Goal: Task Accomplishment & Management: Complete application form

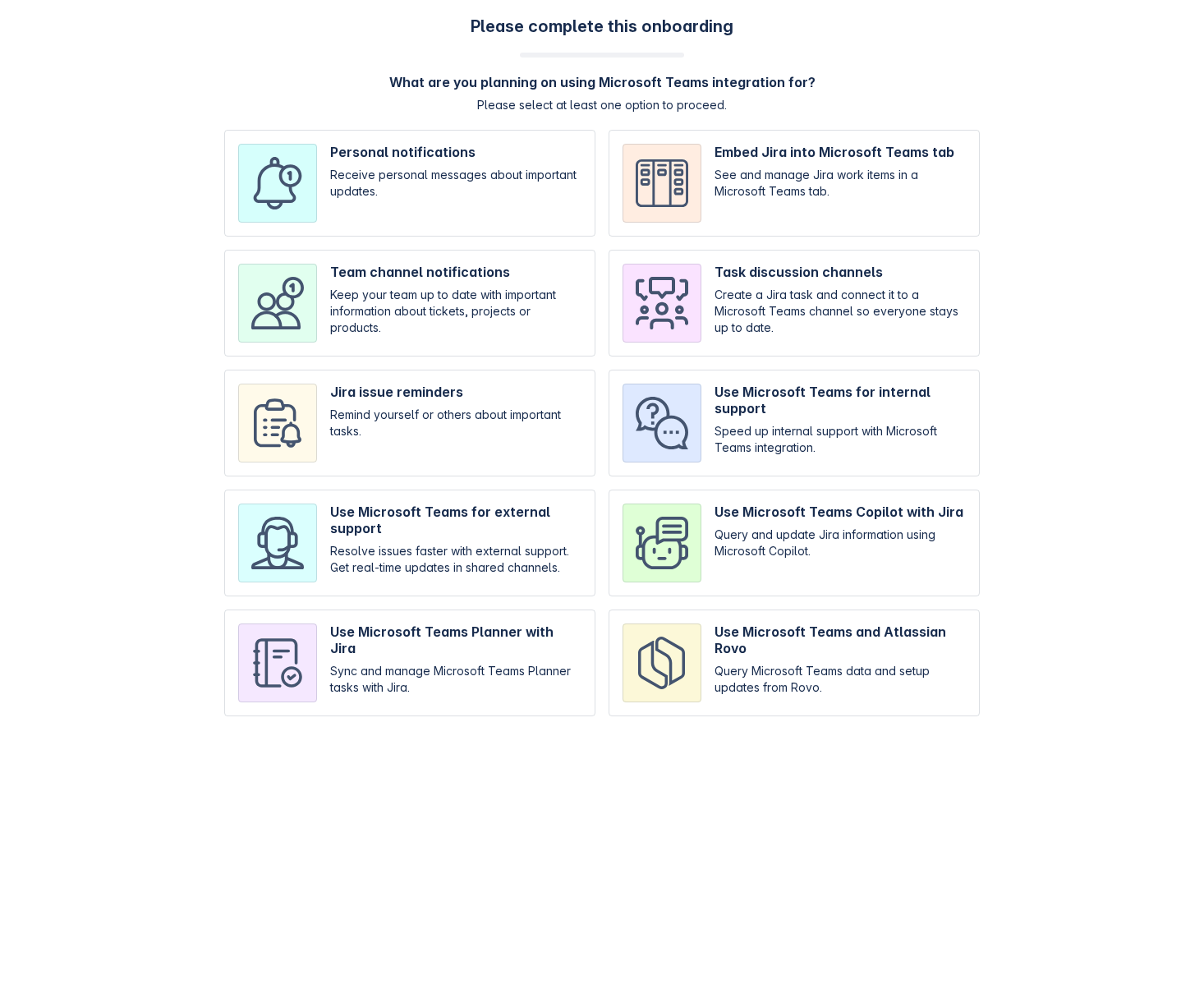
click at [272, 119] on div "Please complete this onboarding What are you planning on using Microsoft Teams …" at bounding box center [602, 374] width 1171 height 716
click at [125, 246] on div "Please complete this onboarding What are you planning on using Microsoft Teams …" at bounding box center [602, 374] width 1171 height 716
click at [450, 171] on input "checkbox" at bounding box center [409, 183] width 371 height 107
checkbox input "true"
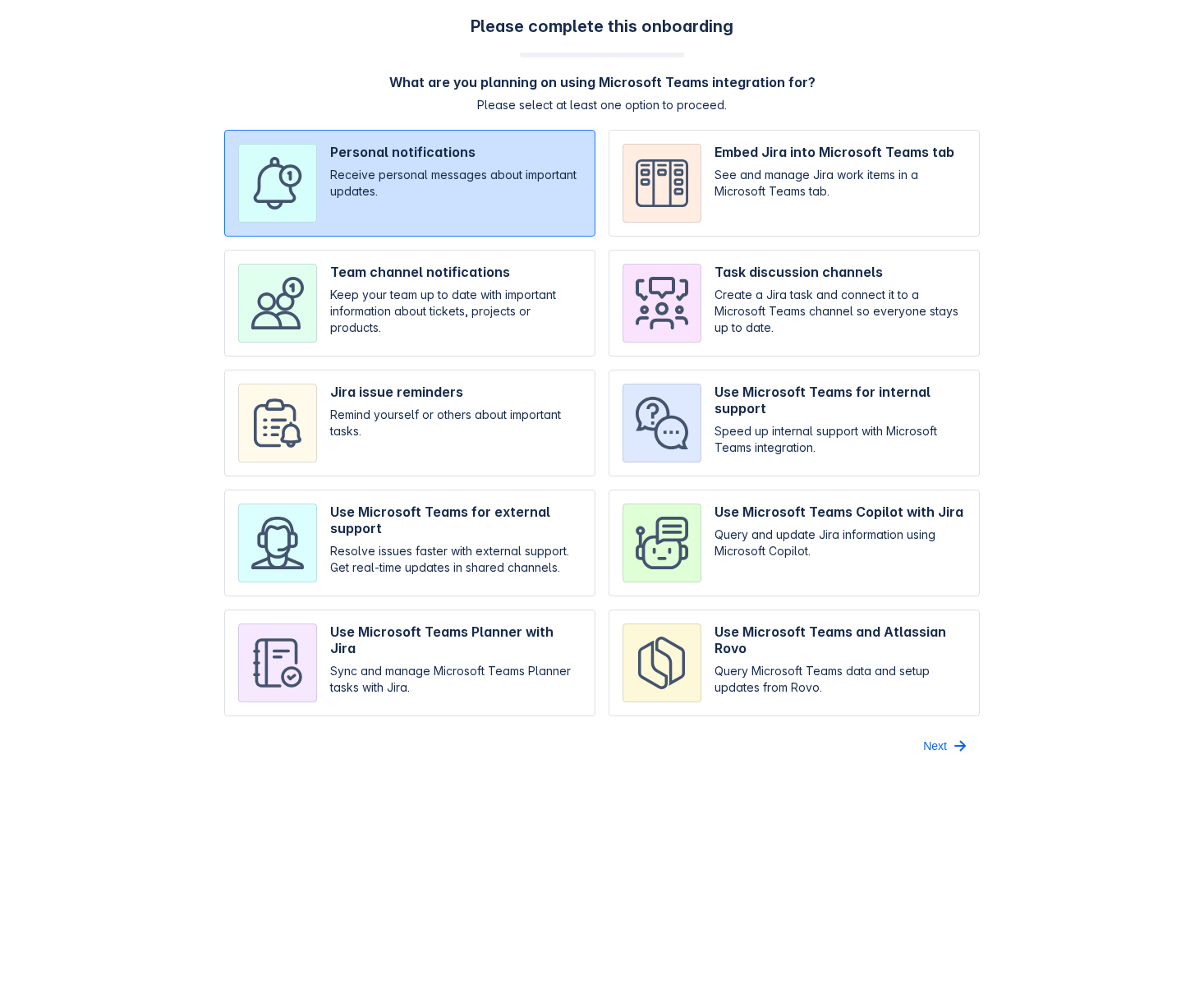
drag, startPoint x: 971, startPoint y: 752, endPoint x: 957, endPoint y: 752, distance: 14.0
click at [970, 752] on button "Next" at bounding box center [945, 745] width 66 height 26
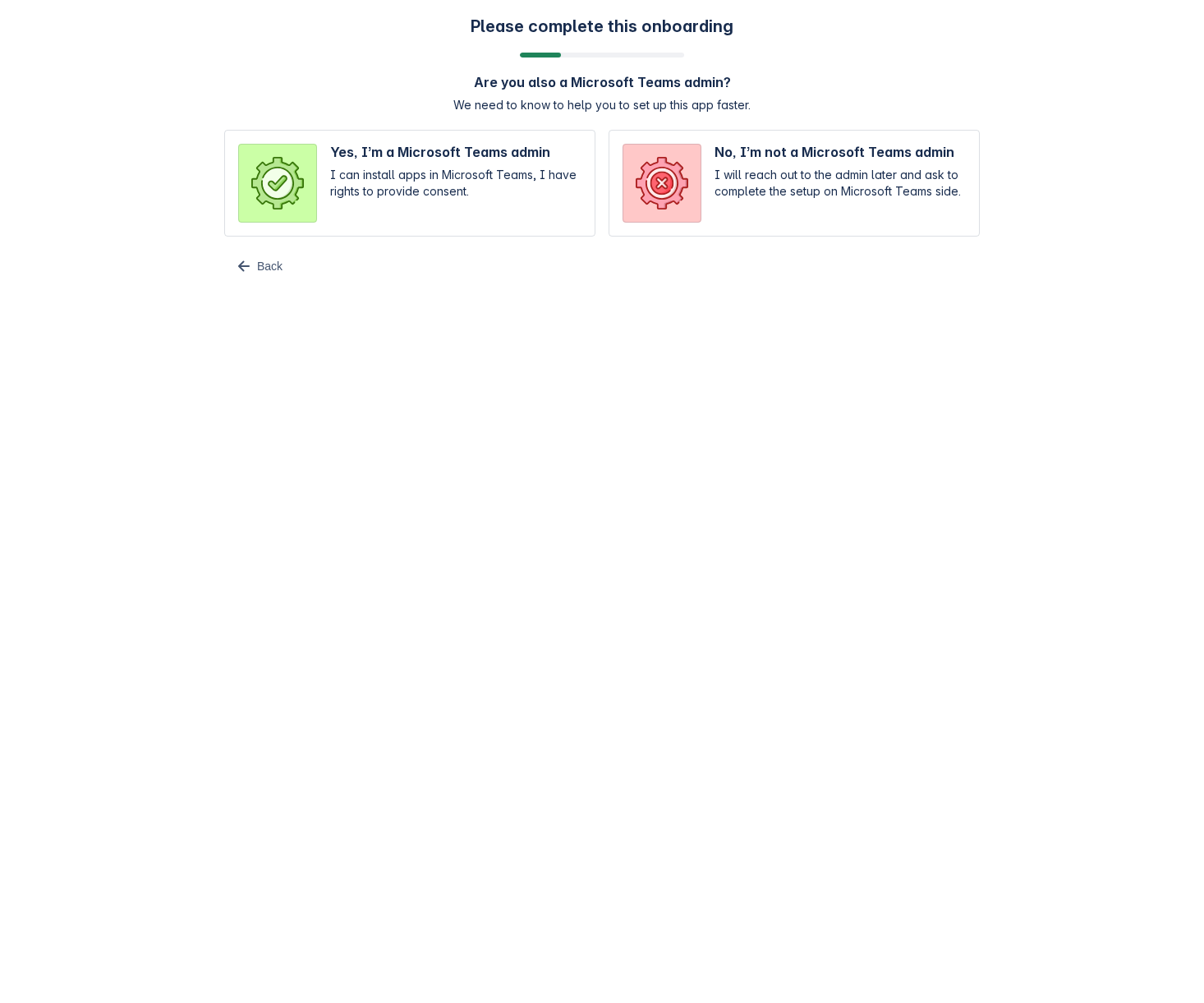
click at [400, 198] on input "radio" at bounding box center [409, 183] width 371 height 107
radio input "true"
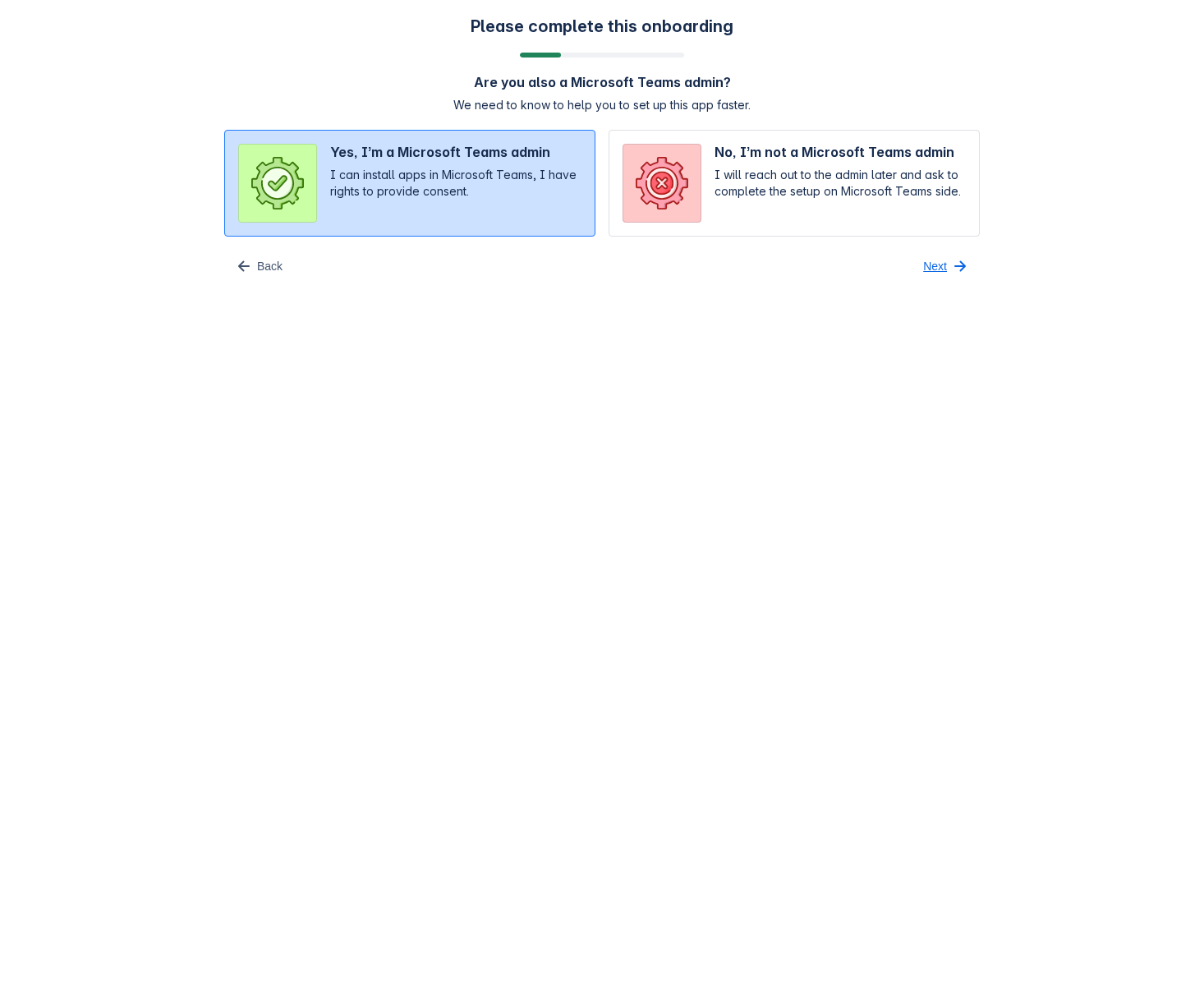
click at [955, 264] on span "button" at bounding box center [960, 266] width 20 height 20
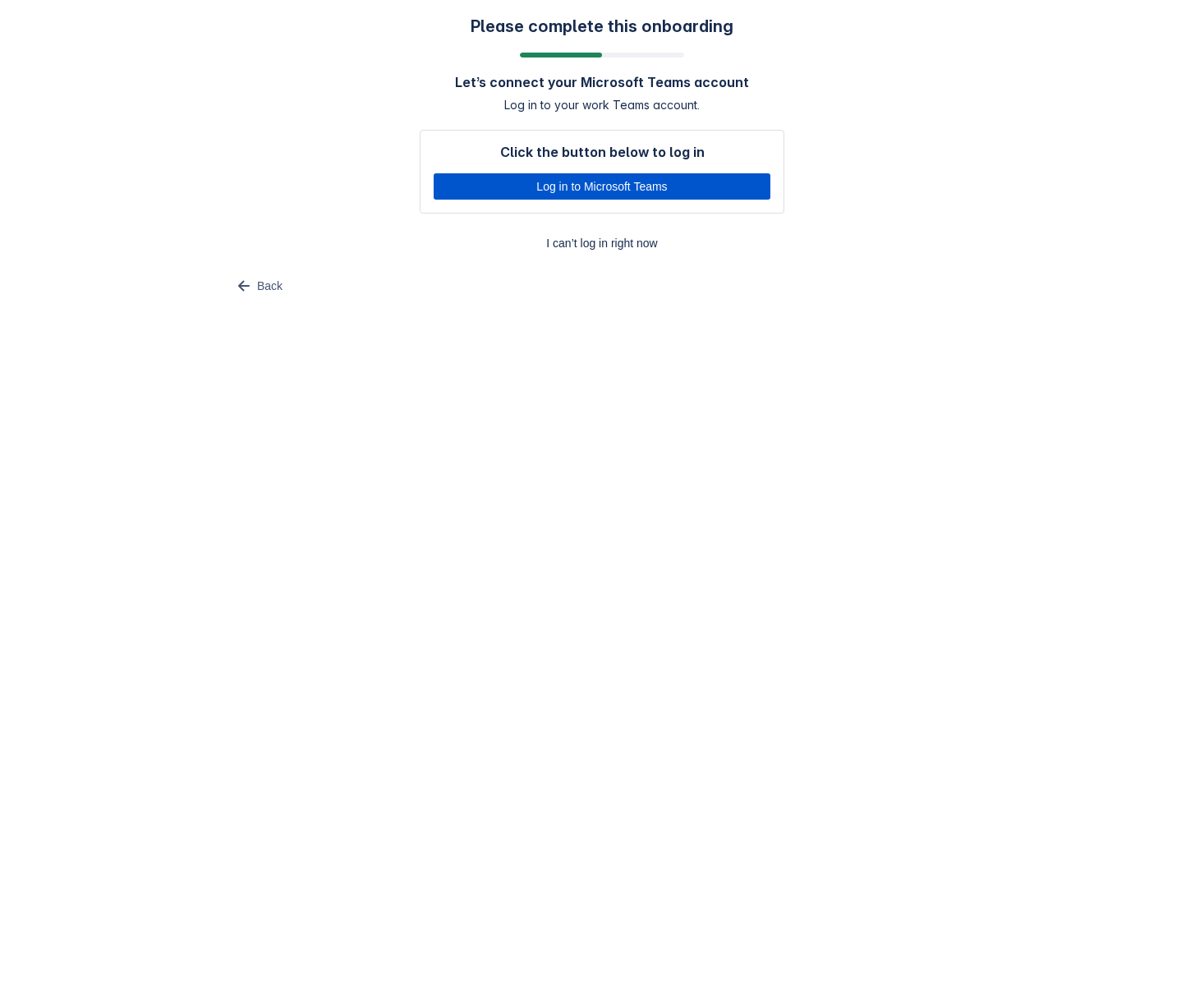
click at [610, 191] on span "Log in to Microsoft Teams" at bounding box center [602, 186] width 317 height 26
click at [518, 369] on body "Please complete this onboarding Let’s connect your Microsoft Teams account Log …" at bounding box center [602, 501] width 1204 height 1003
click at [671, 182] on span "Log in to Microsoft Teams" at bounding box center [602, 186] width 317 height 26
click at [173, 157] on div "Please complete this onboarding Let’s connect your Microsoft Teams account Log …" at bounding box center [602, 157] width 1171 height 282
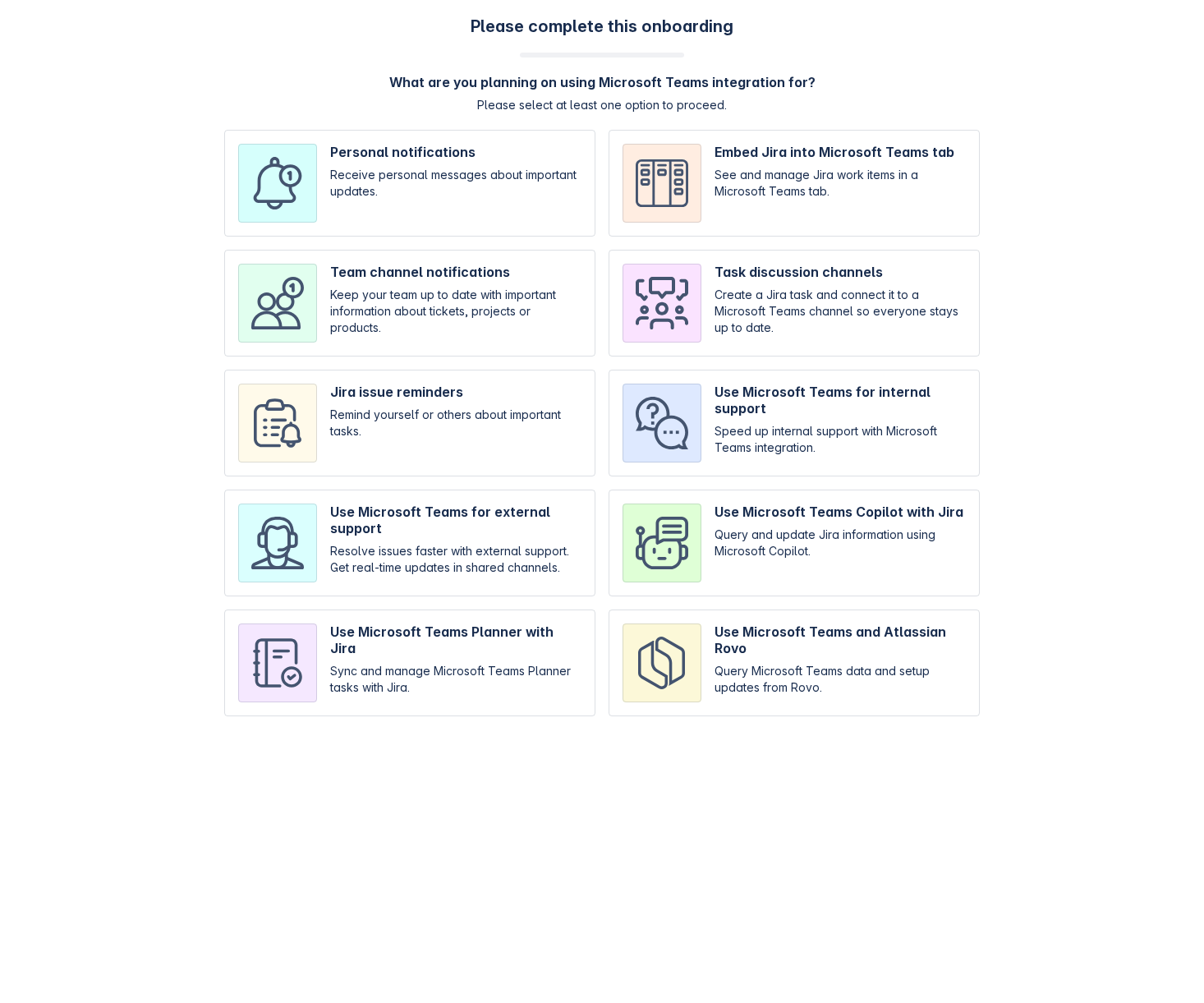
click at [338, 142] on input "checkbox" at bounding box center [409, 183] width 371 height 107
checkbox input "true"
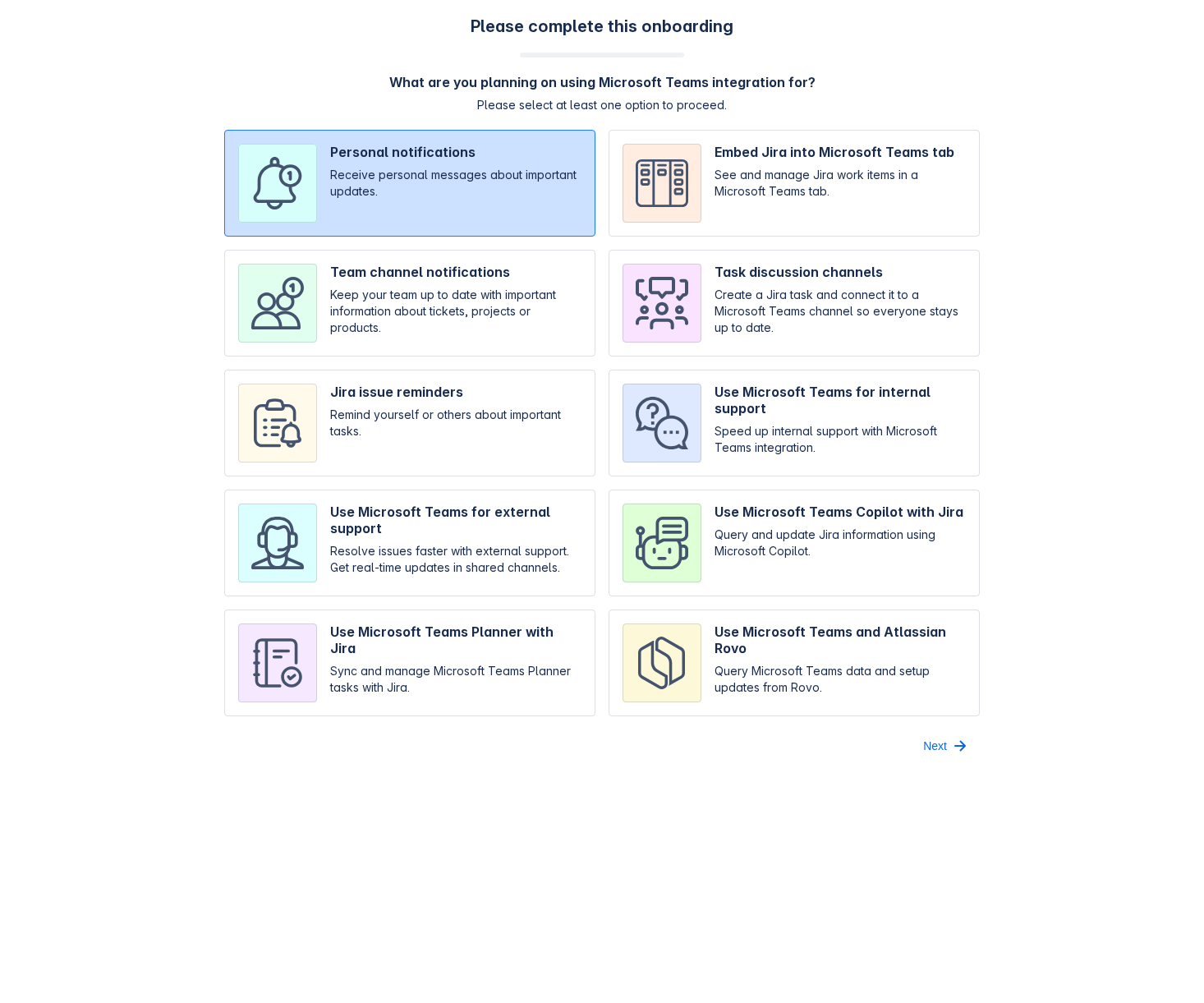
click at [463, 306] on input "checkbox" at bounding box center [409, 303] width 371 height 107
checkbox input "true"
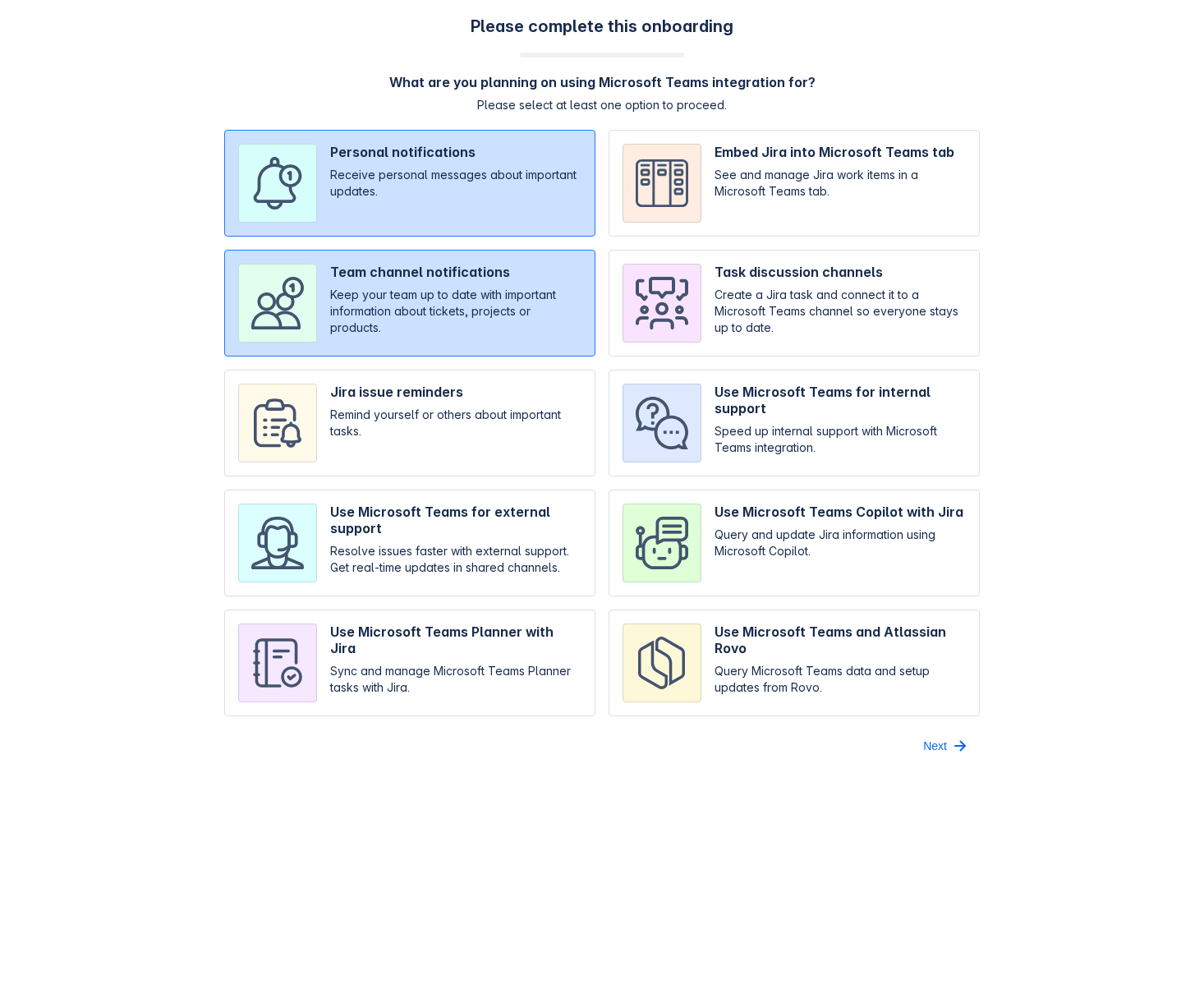
click at [432, 192] on input "checkbox" at bounding box center [409, 183] width 371 height 107
checkbox input "false"
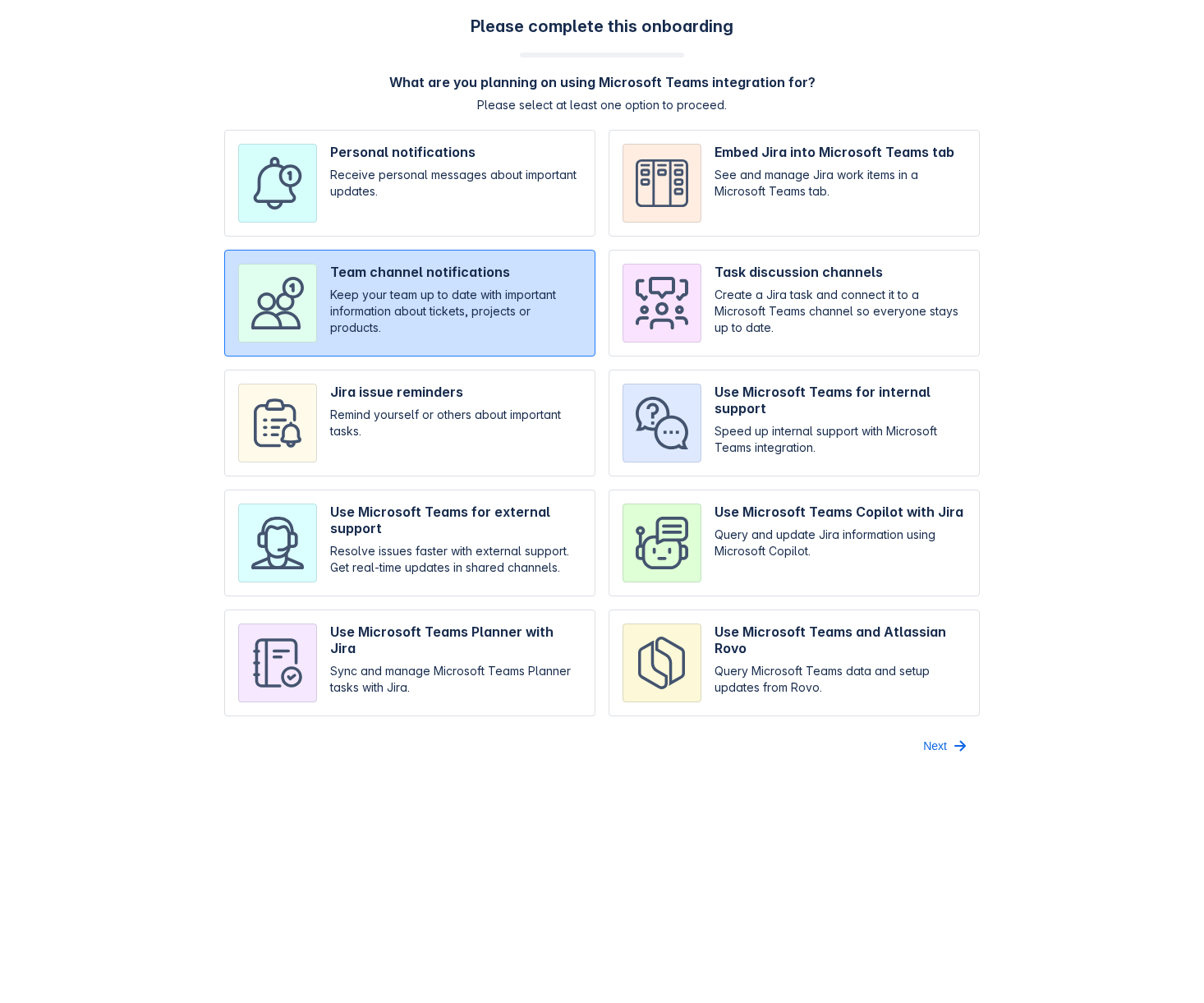
click at [367, 305] on input "checkbox" at bounding box center [409, 303] width 371 height 107
checkbox input "false"
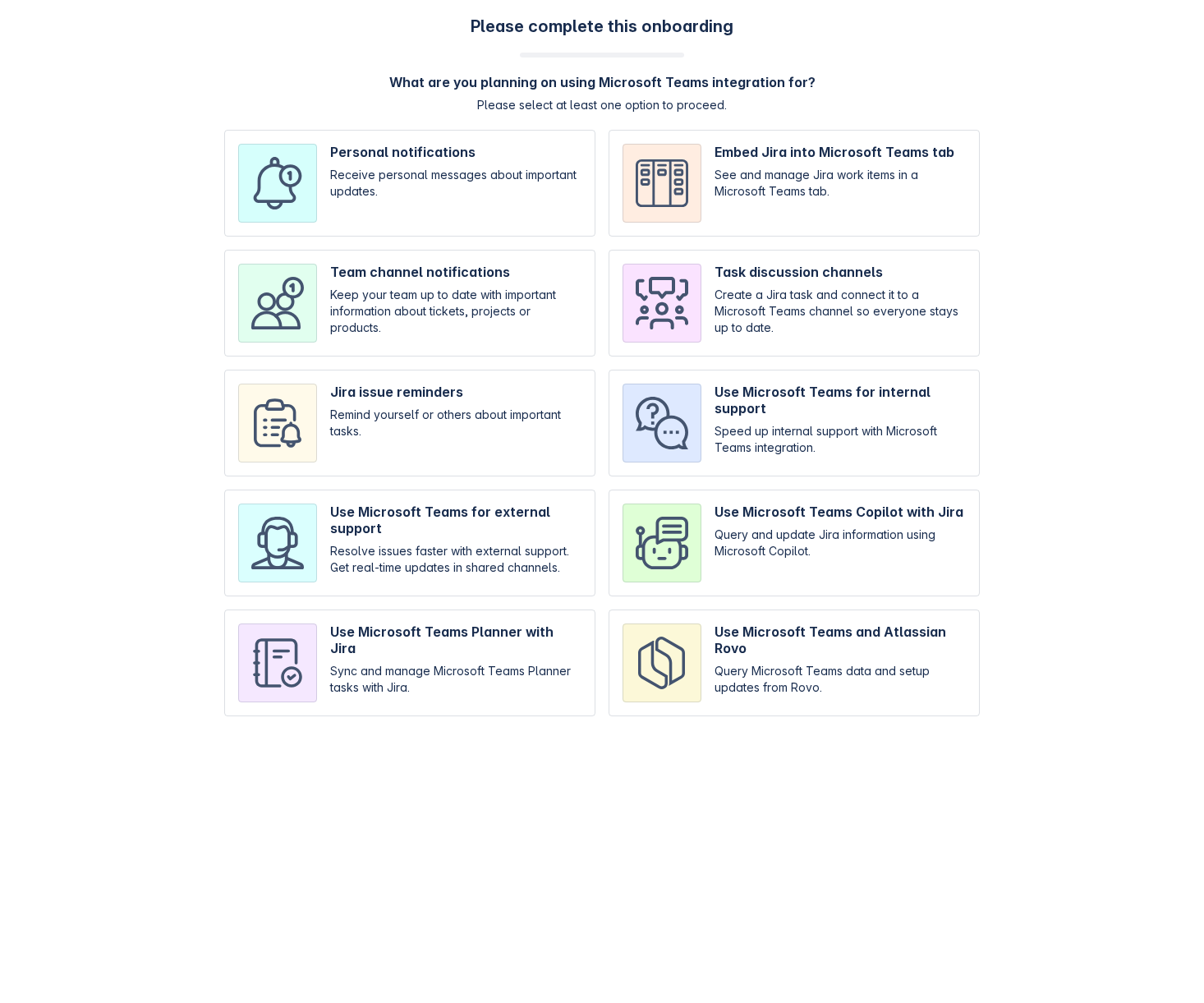
click at [416, 210] on input "checkbox" at bounding box center [409, 183] width 371 height 107
checkbox input "true"
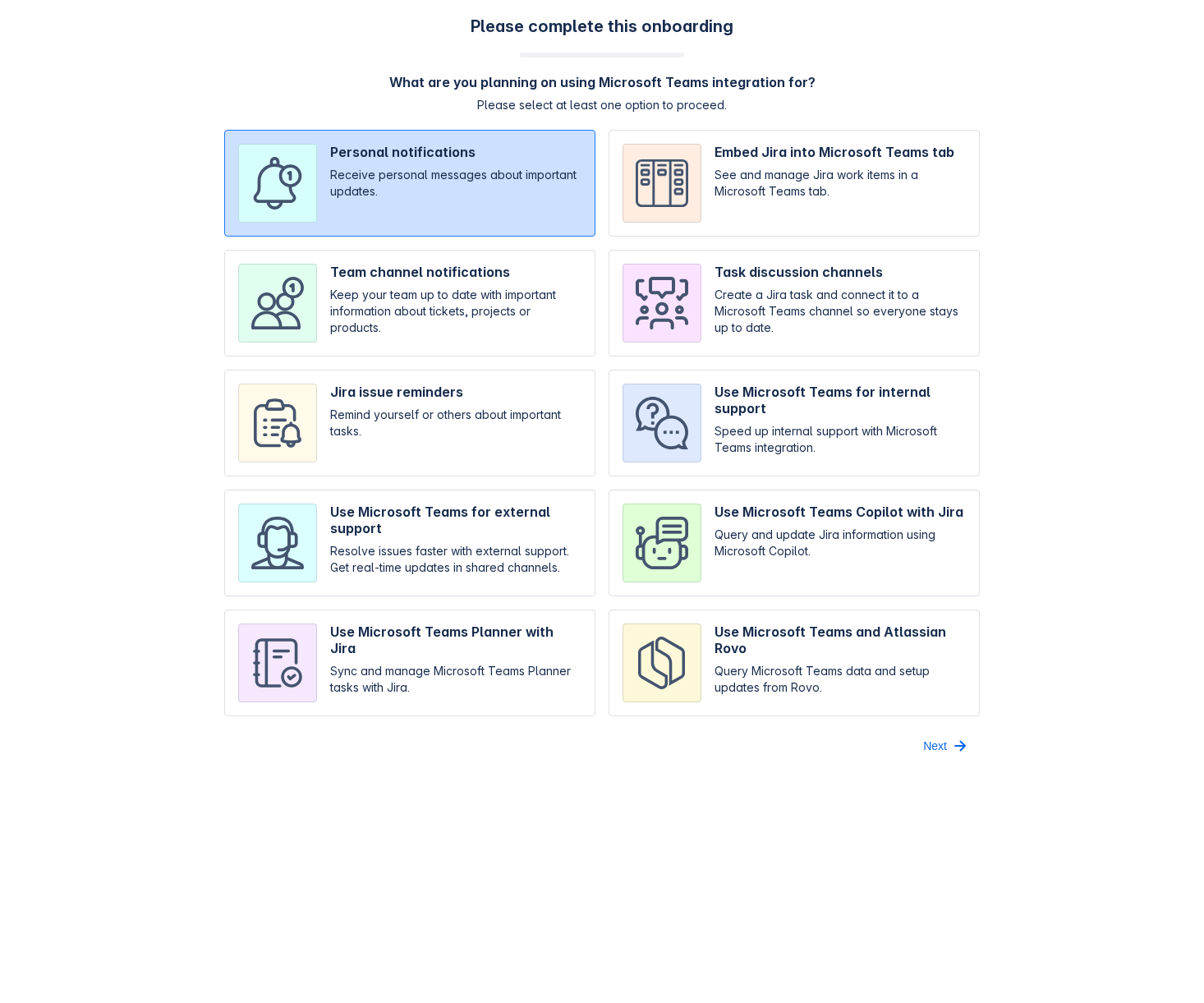
click at [347, 308] on input "checkbox" at bounding box center [409, 303] width 371 height 107
checkbox input "true"
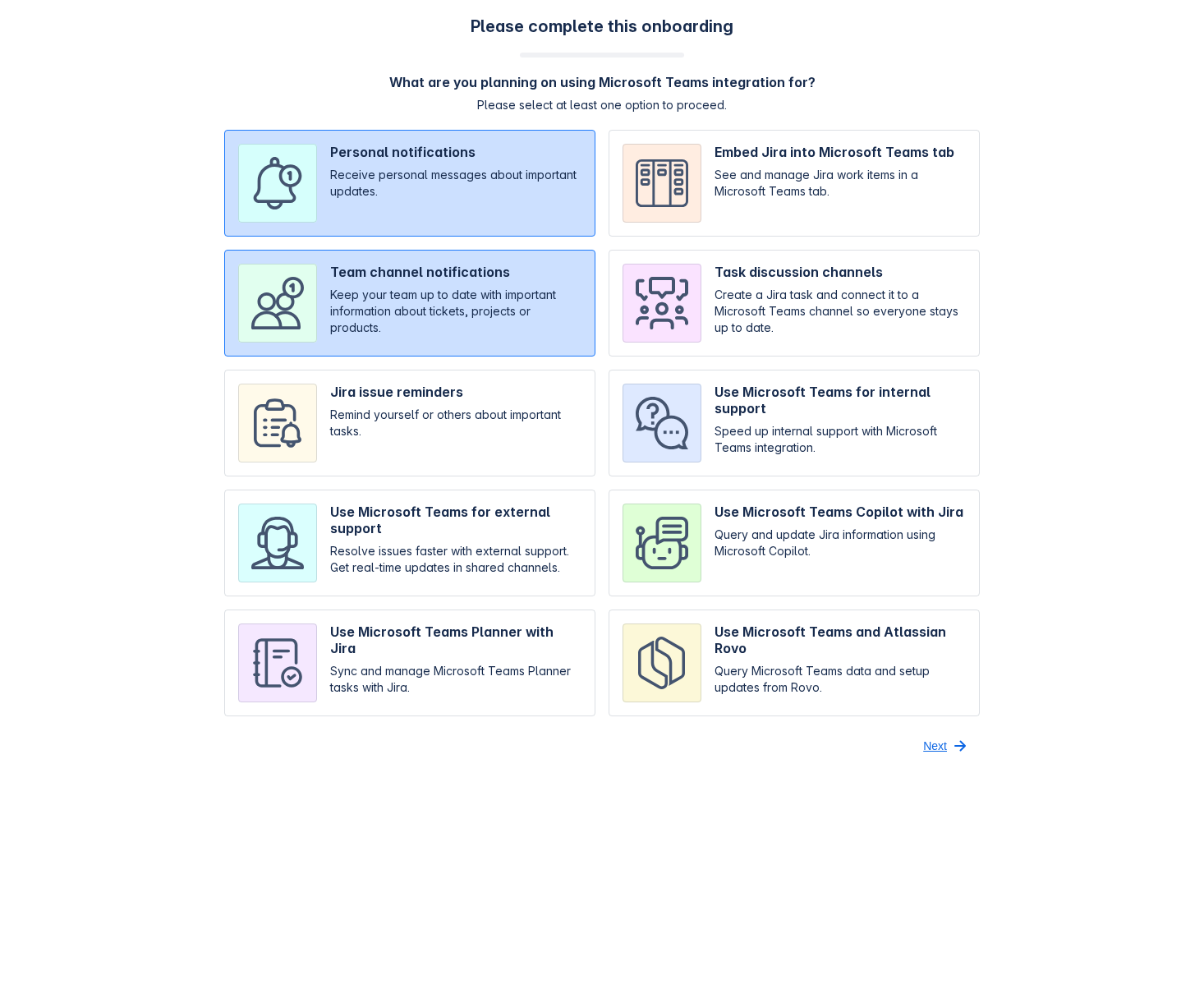
click at [947, 740] on button "Next" at bounding box center [945, 745] width 66 height 26
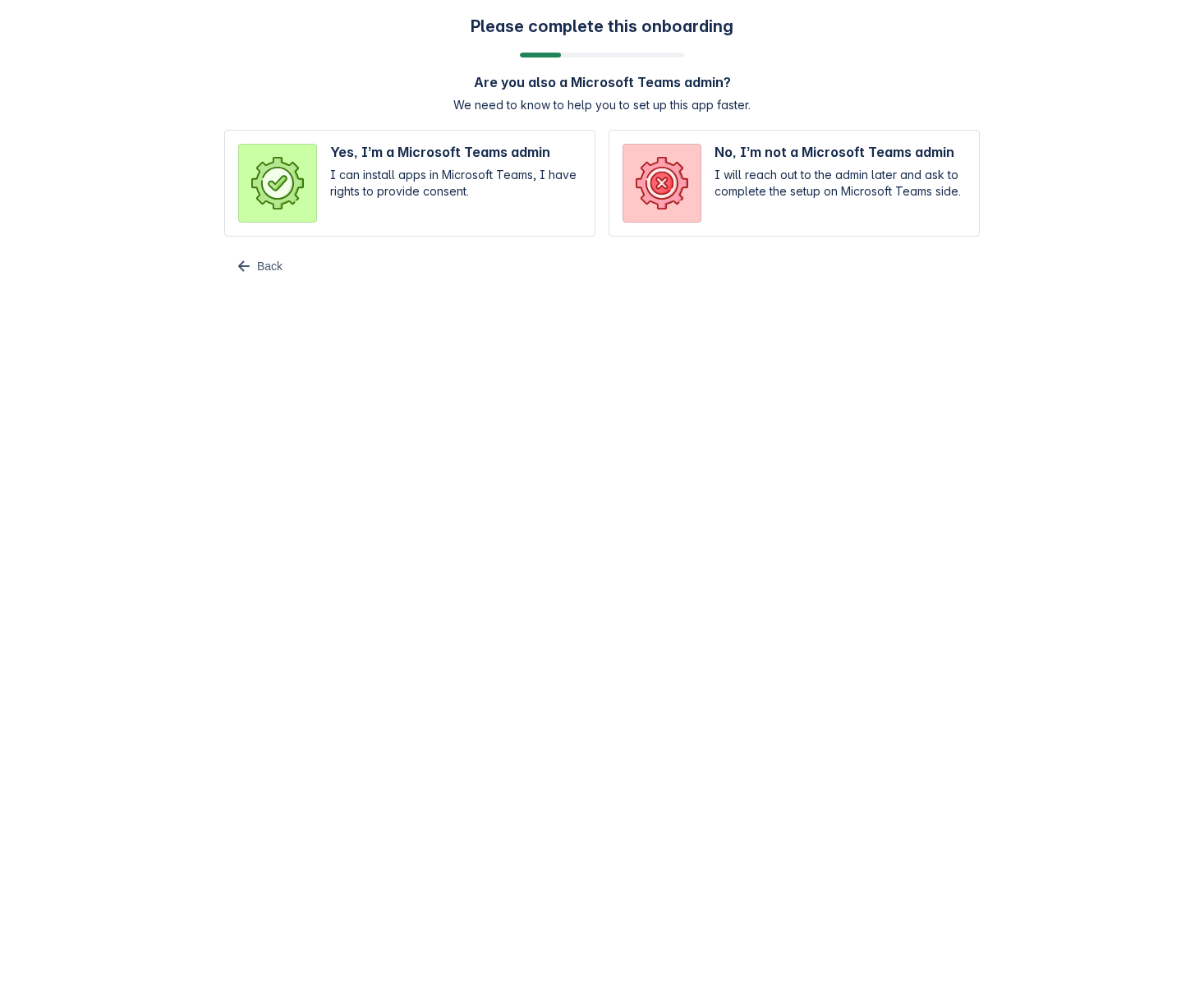
click at [404, 194] on input "radio" at bounding box center [409, 183] width 371 height 107
radio input "true"
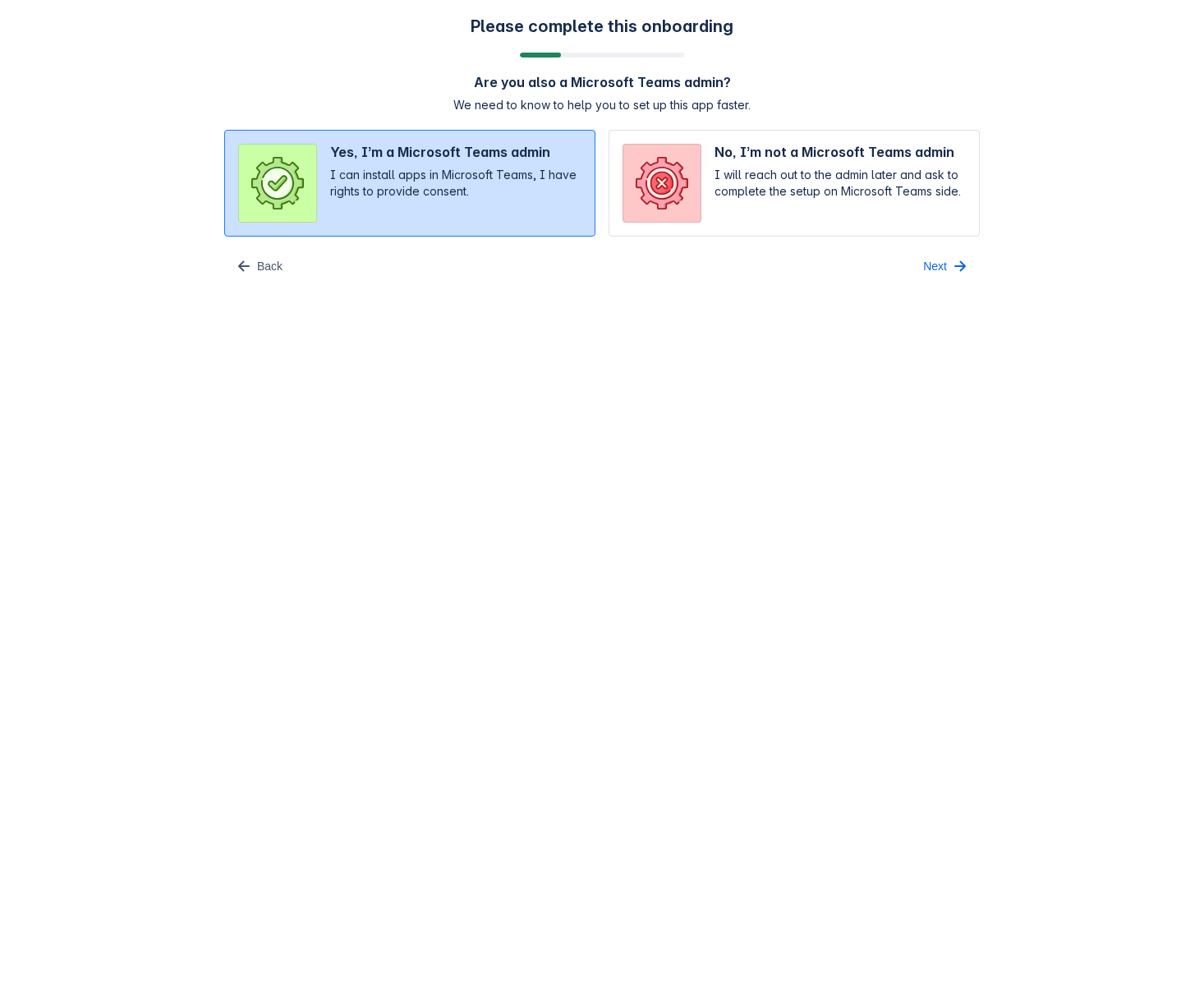
drag, startPoint x: 924, startPoint y: 275, endPoint x: 784, endPoint y: 333, distance: 151.5
click at [924, 274] on span "Next" at bounding box center [935, 266] width 24 height 26
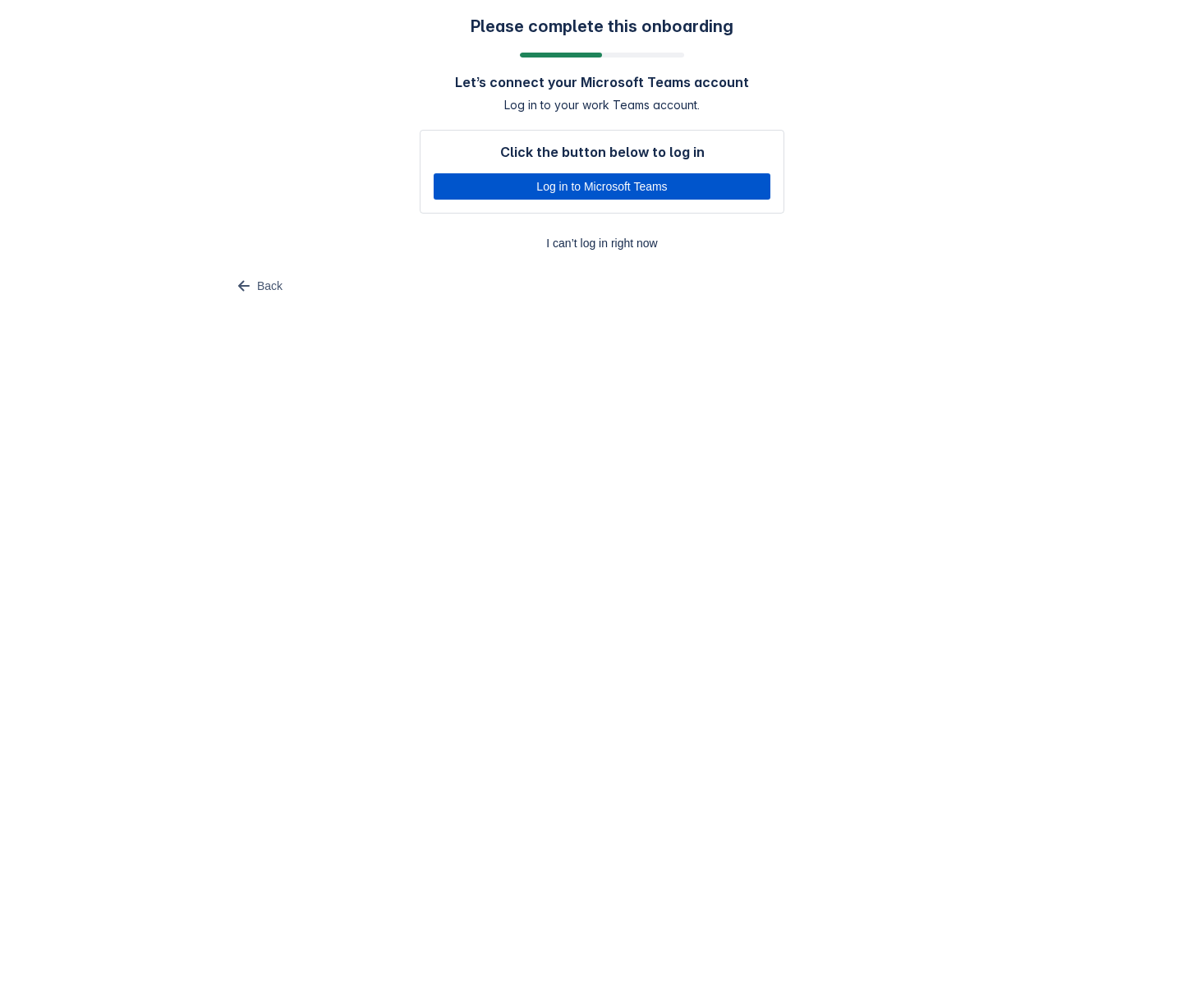
click at [602, 195] on span "Log in to Microsoft Teams" at bounding box center [602, 186] width 317 height 26
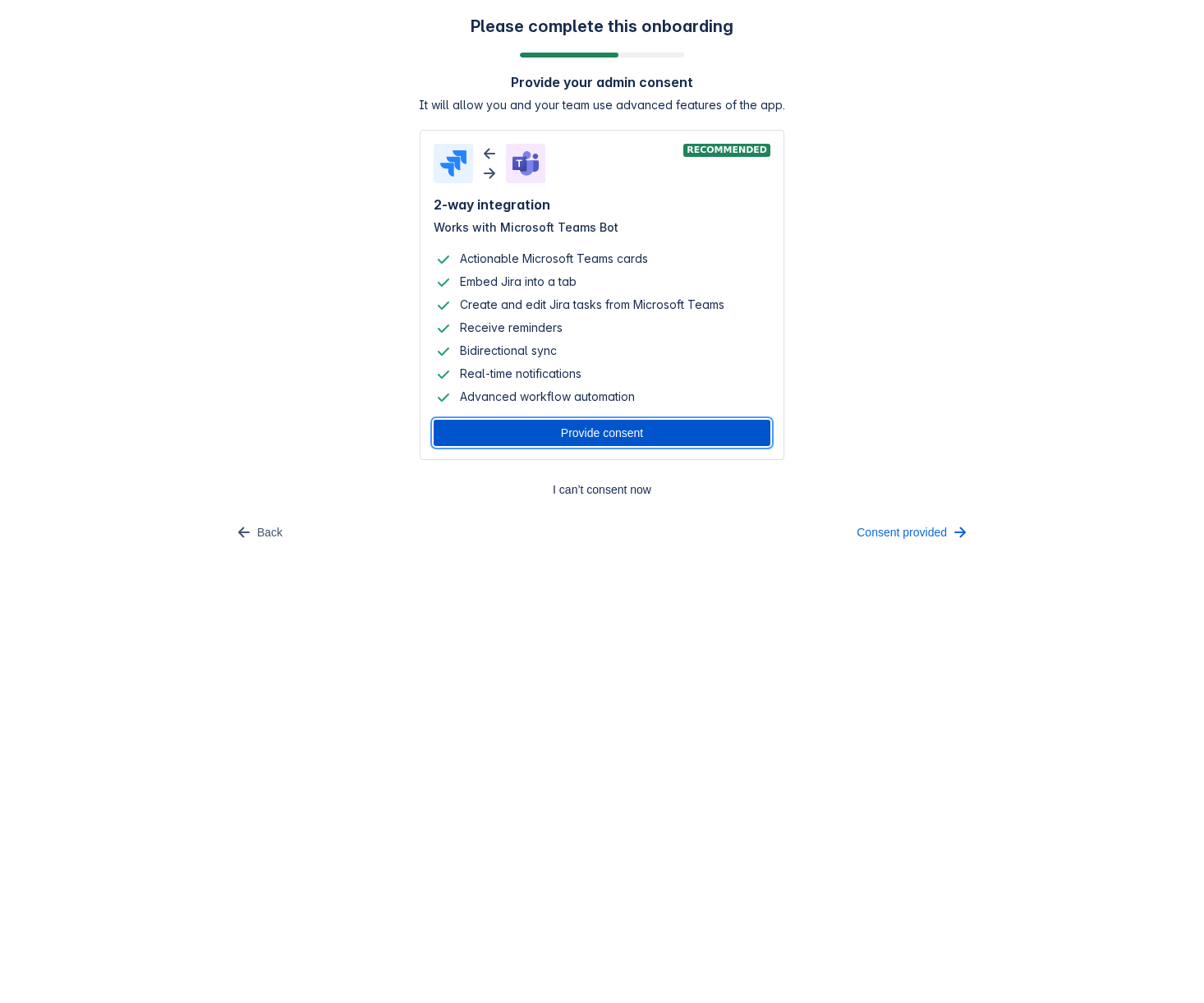
click at [563, 437] on span "Provide consent" at bounding box center [602, 432] width 317 height 26
click at [336, 229] on div "Please complete this onboarding Provide your admin consent It will allow you an…" at bounding box center [602, 280] width 1171 height 529
drag, startPoint x: 904, startPoint y: 536, endPoint x: 874, endPoint y: 546, distance: 31.6
click at [904, 536] on span "Consent provided" at bounding box center [902, 532] width 91 height 26
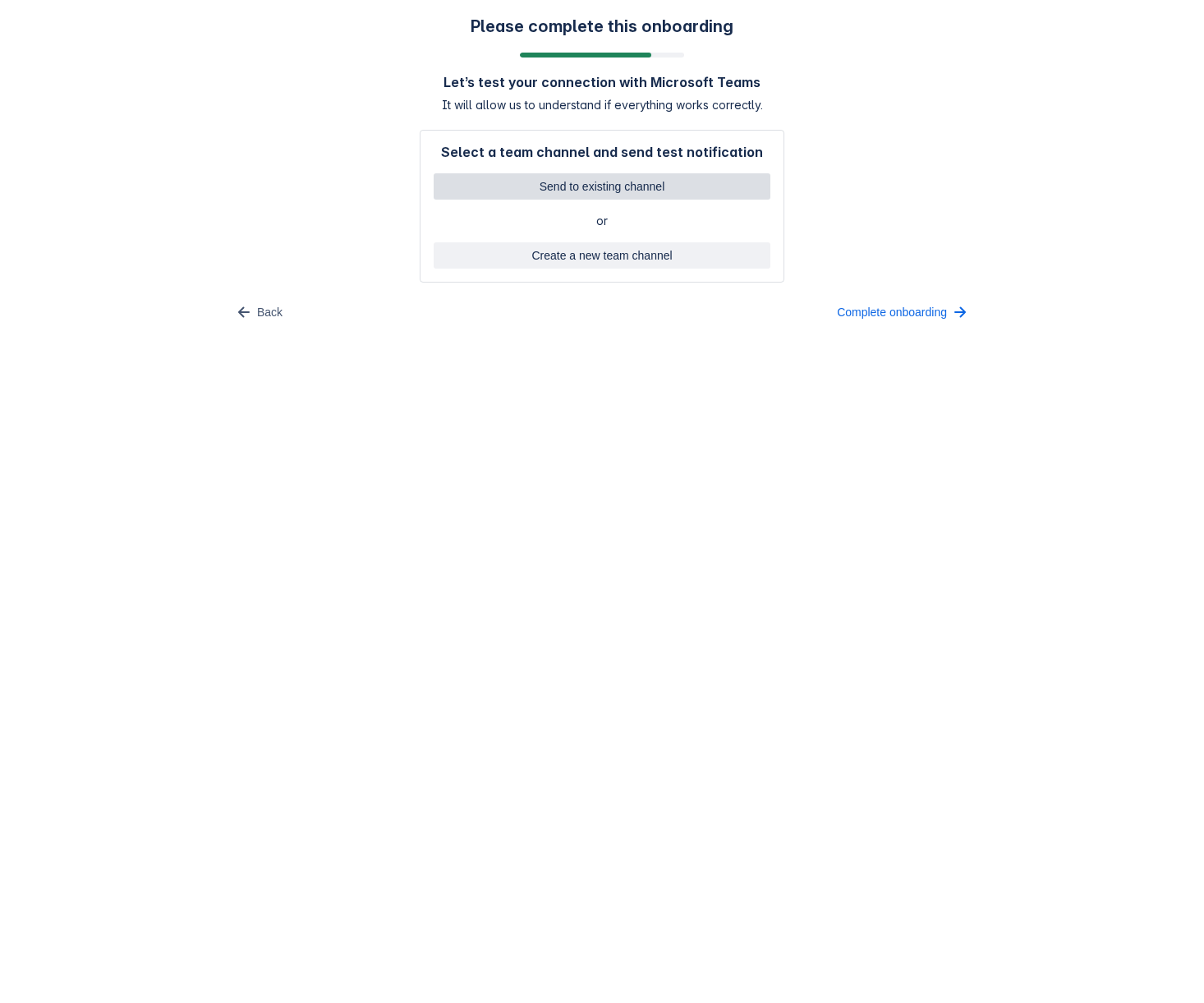
click at [671, 188] on span "Send to existing channel" at bounding box center [602, 186] width 317 height 26
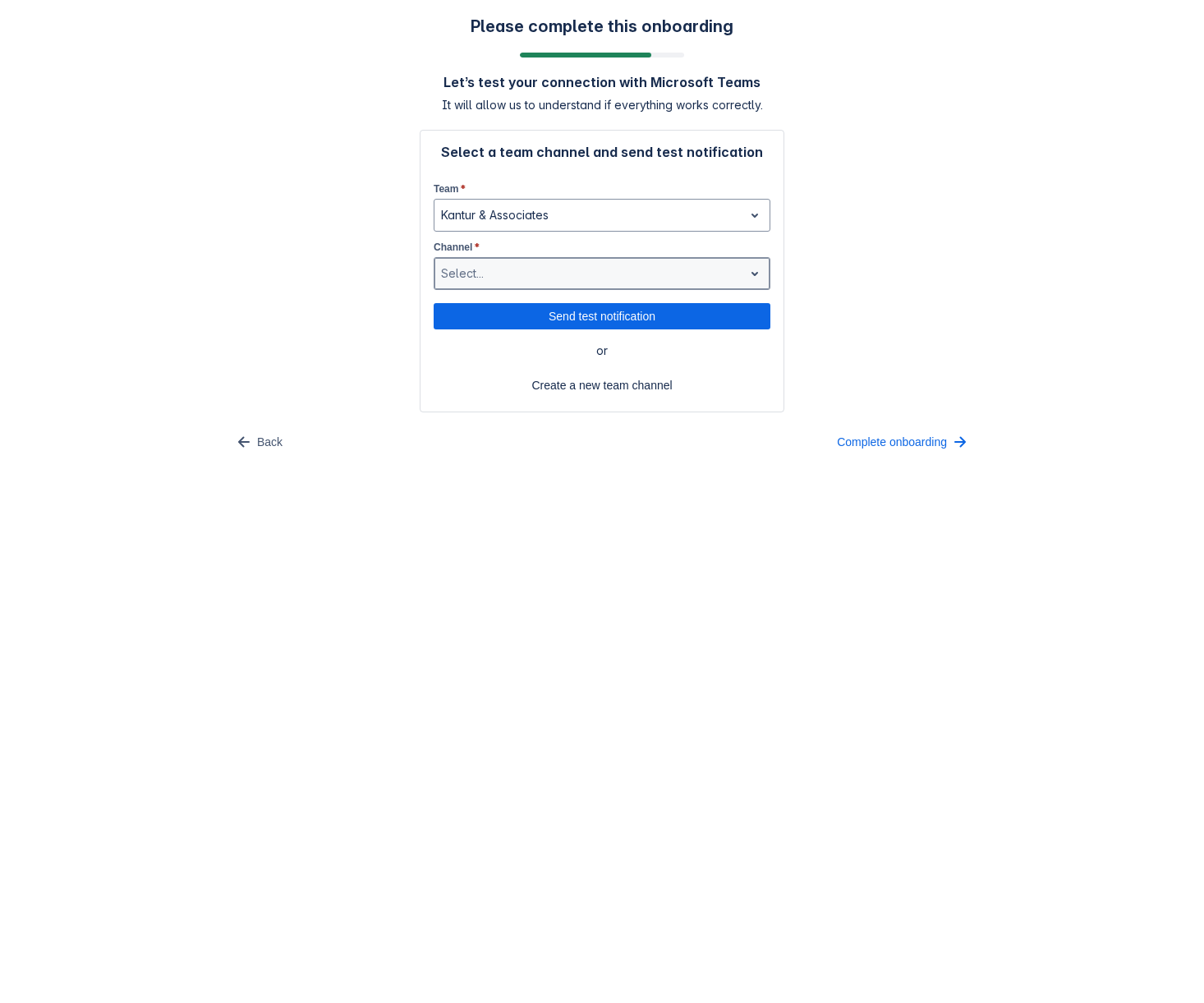
click at [472, 274] on div at bounding box center [589, 274] width 296 height 20
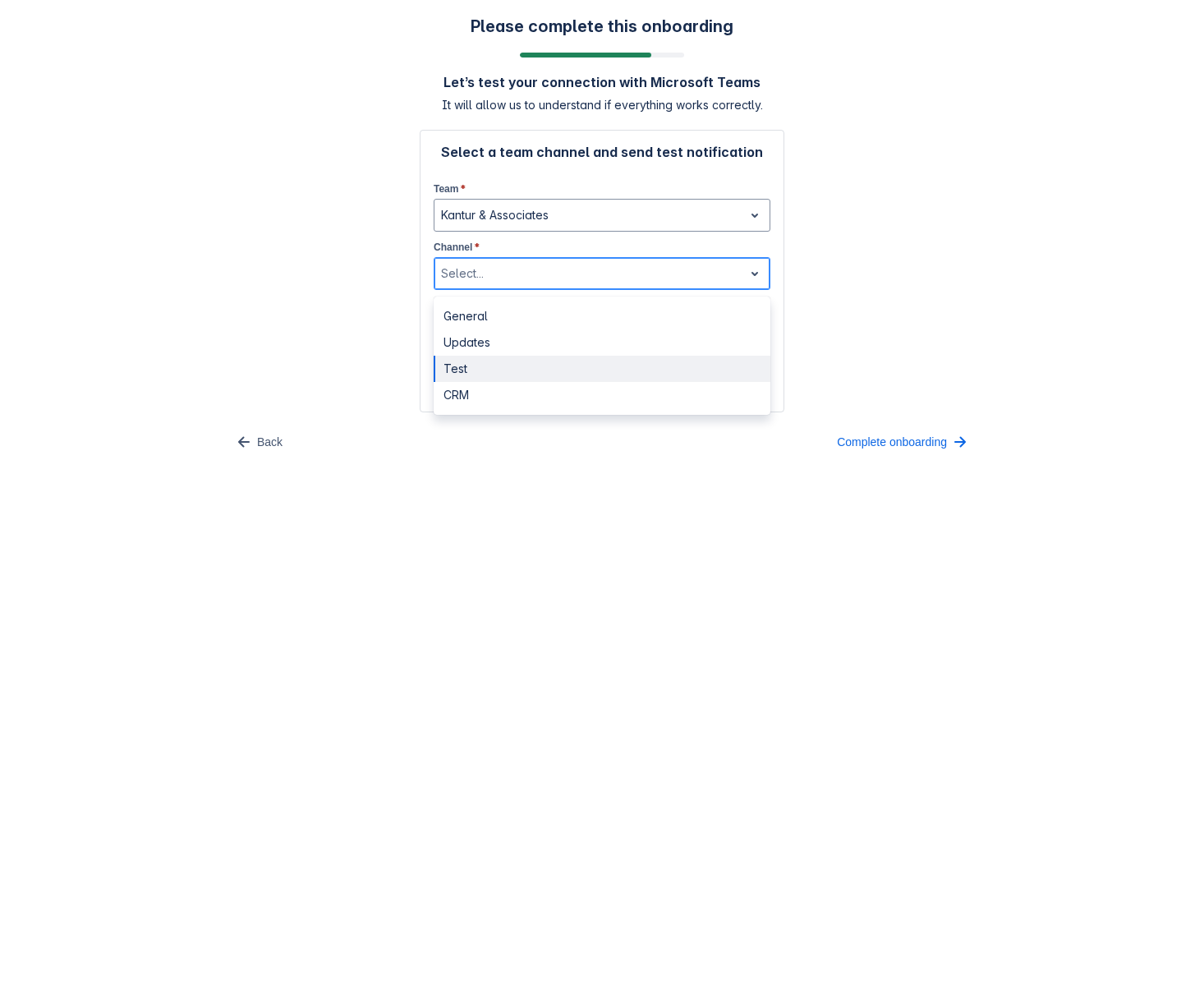
click at [500, 371] on div "Test" at bounding box center [602, 369] width 337 height 26
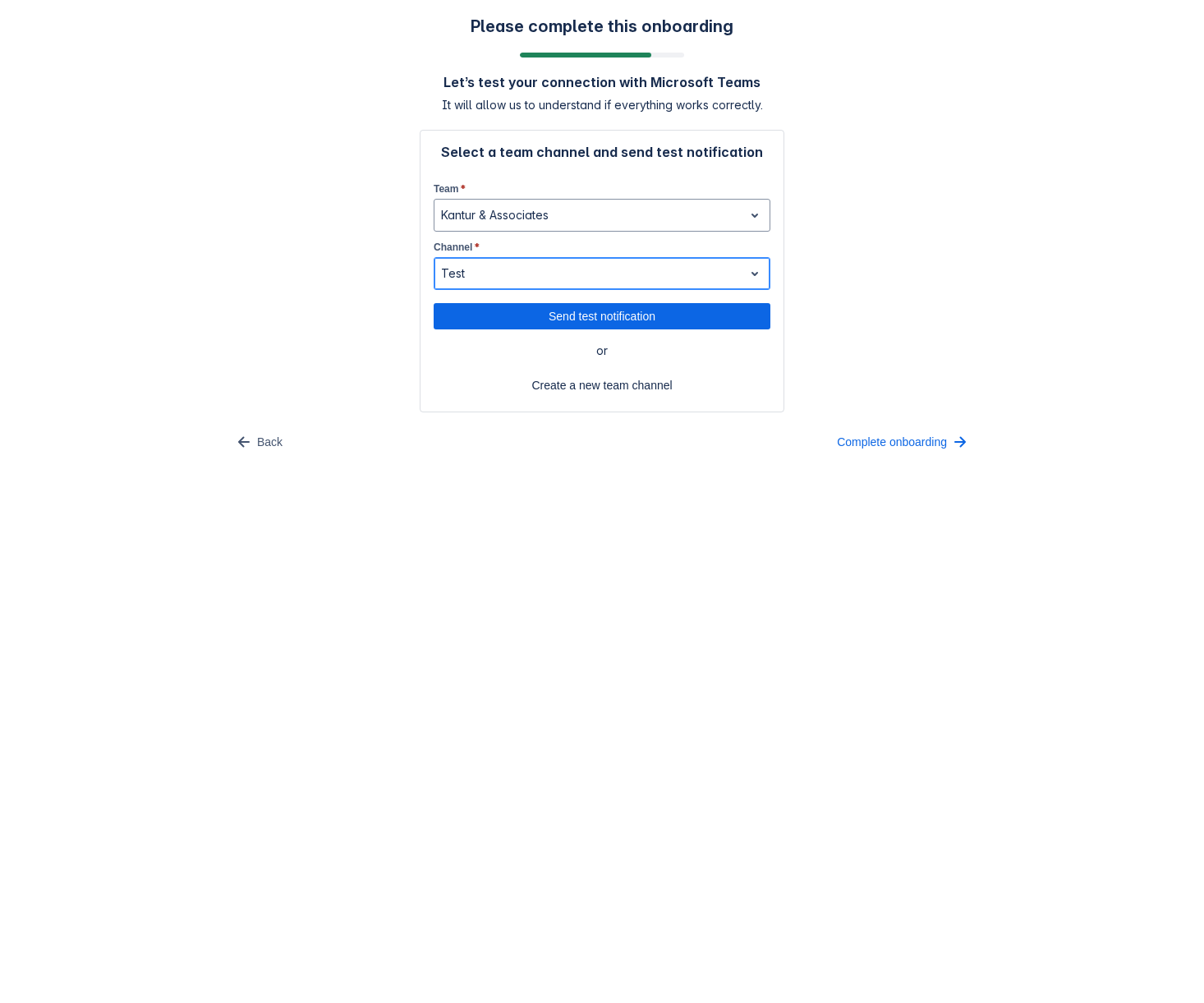
click at [471, 278] on div at bounding box center [589, 274] width 296 height 20
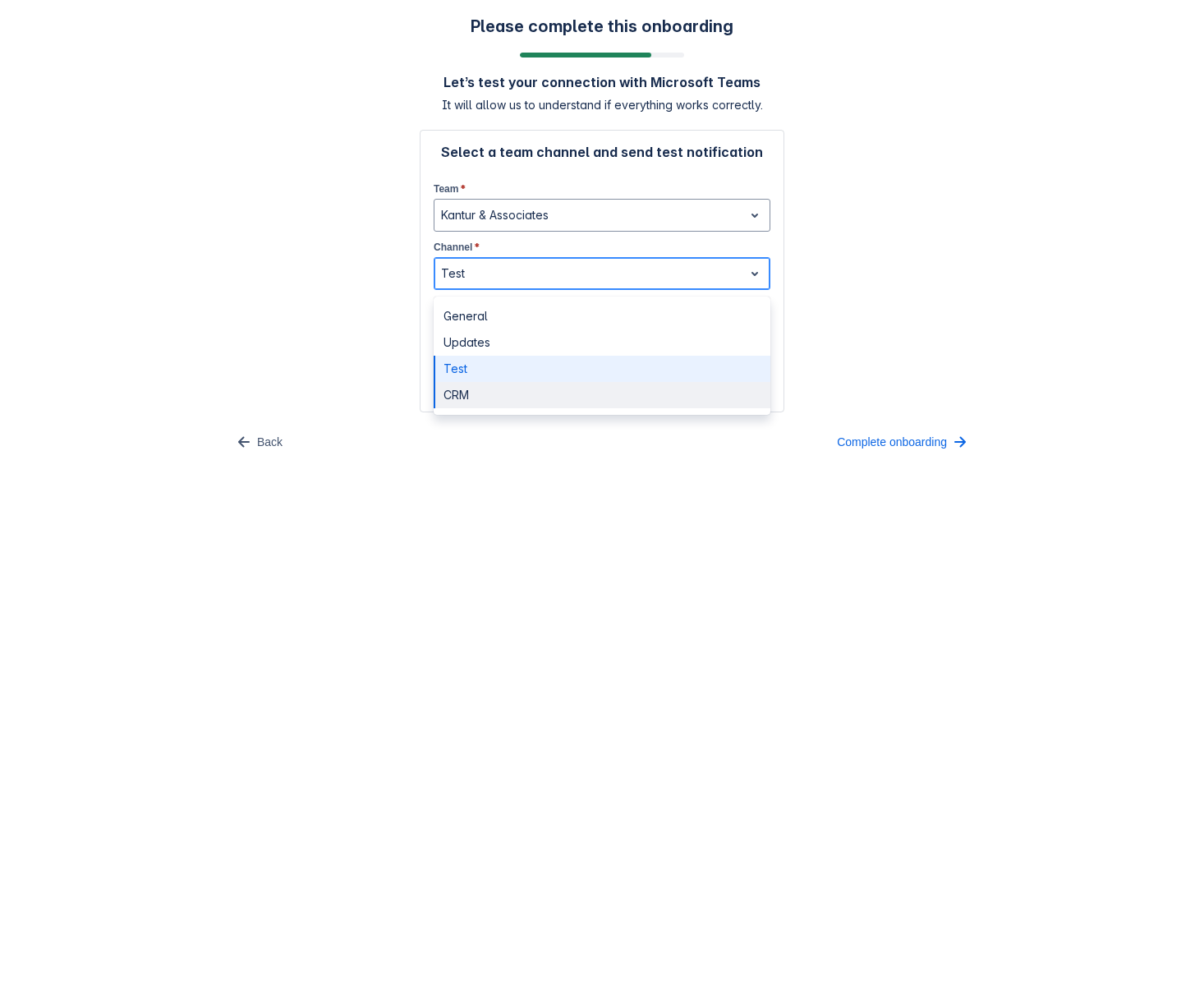
drag, startPoint x: 460, startPoint y: 394, endPoint x: 471, endPoint y: 397, distance: 11.4
click at [462, 394] on div "CRM" at bounding box center [602, 395] width 337 height 26
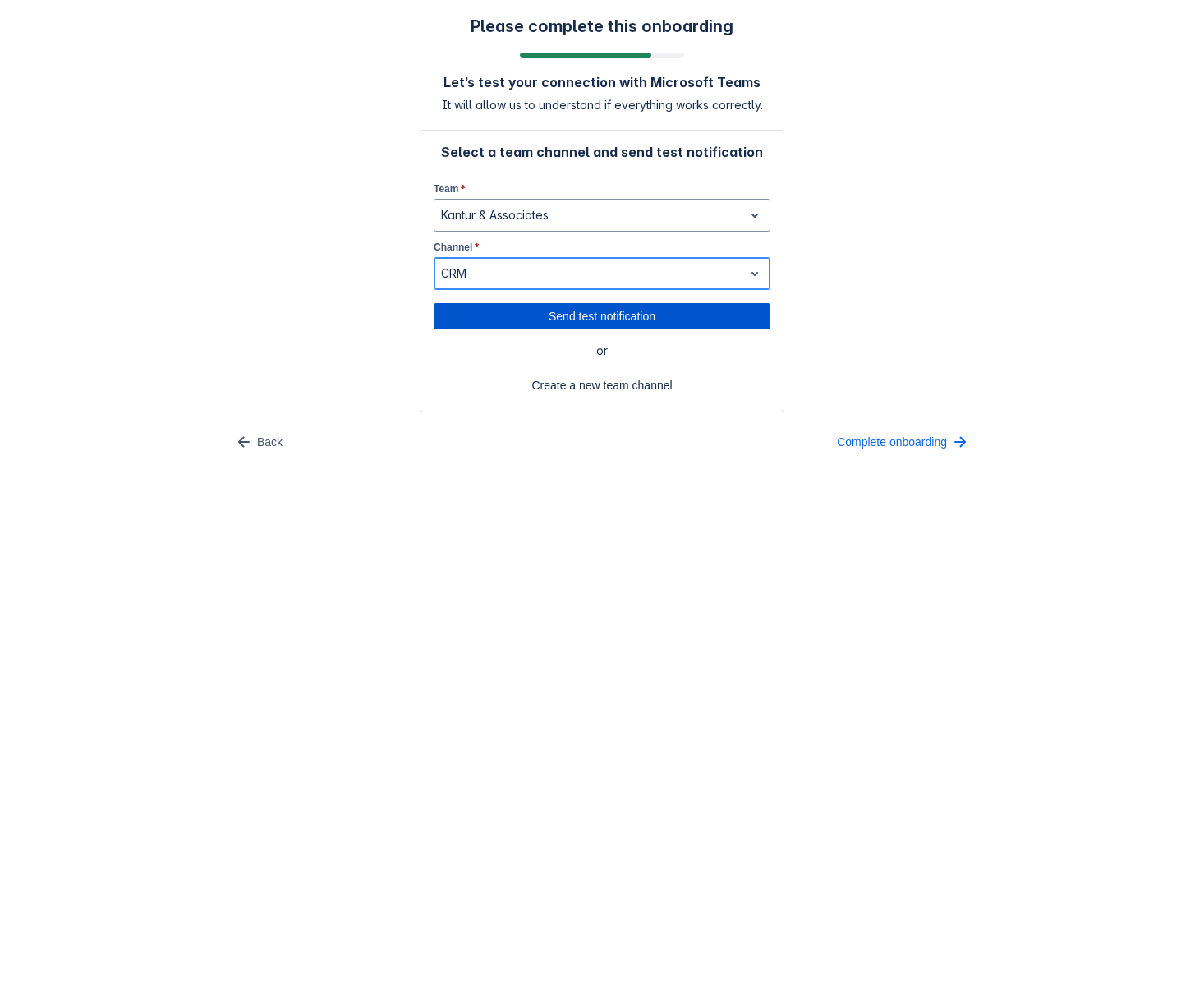
click at [596, 320] on span "Send test notification" at bounding box center [602, 316] width 317 height 26
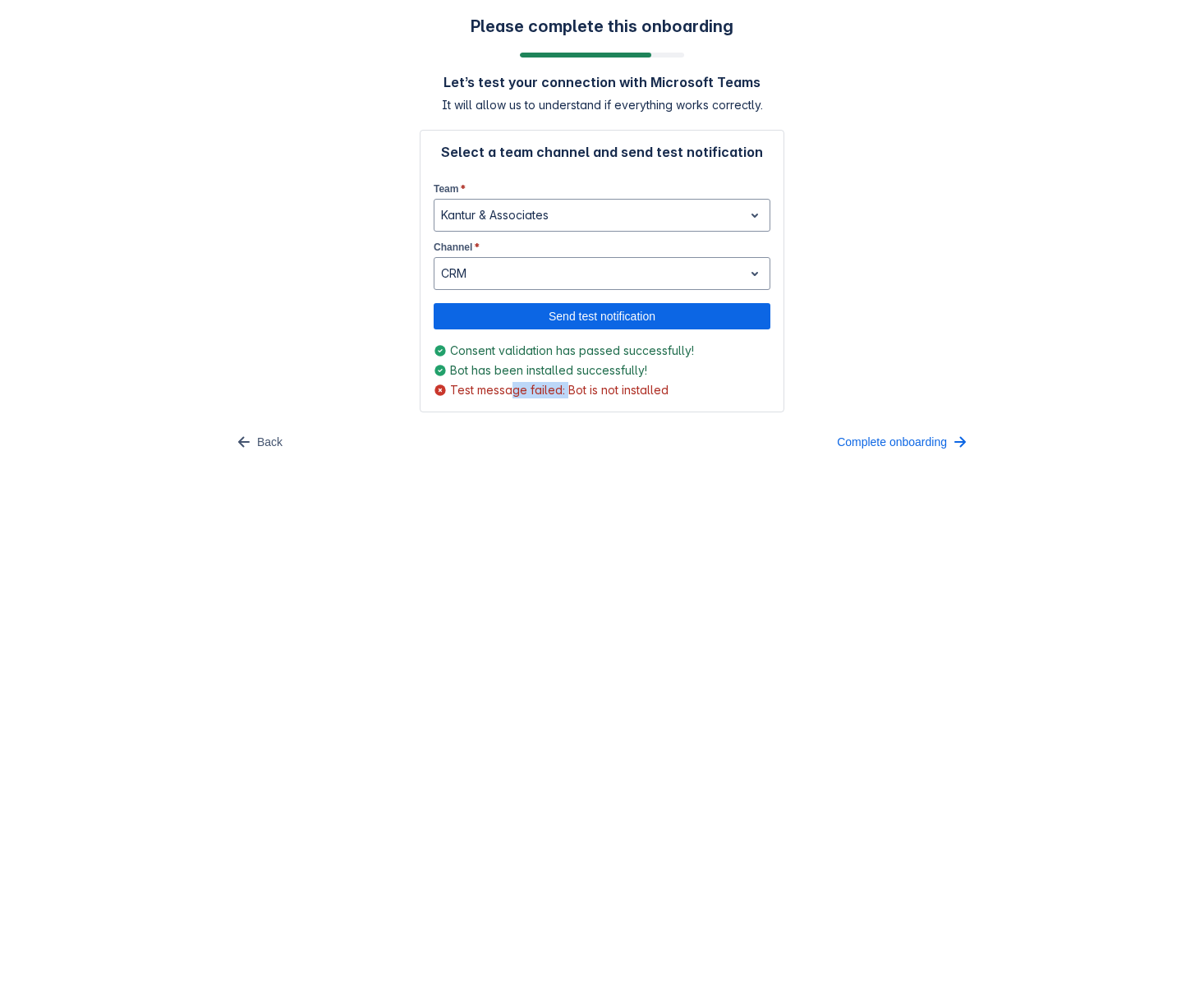
drag, startPoint x: 566, startPoint y: 391, endPoint x: 514, endPoint y: 390, distance: 52.0
click at [514, 390] on span "Test message failed: Bot is not installed" at bounding box center [559, 390] width 219 height 16
click at [597, 320] on span "Send test notification" at bounding box center [602, 316] width 317 height 26
click at [503, 272] on div at bounding box center [589, 274] width 296 height 20
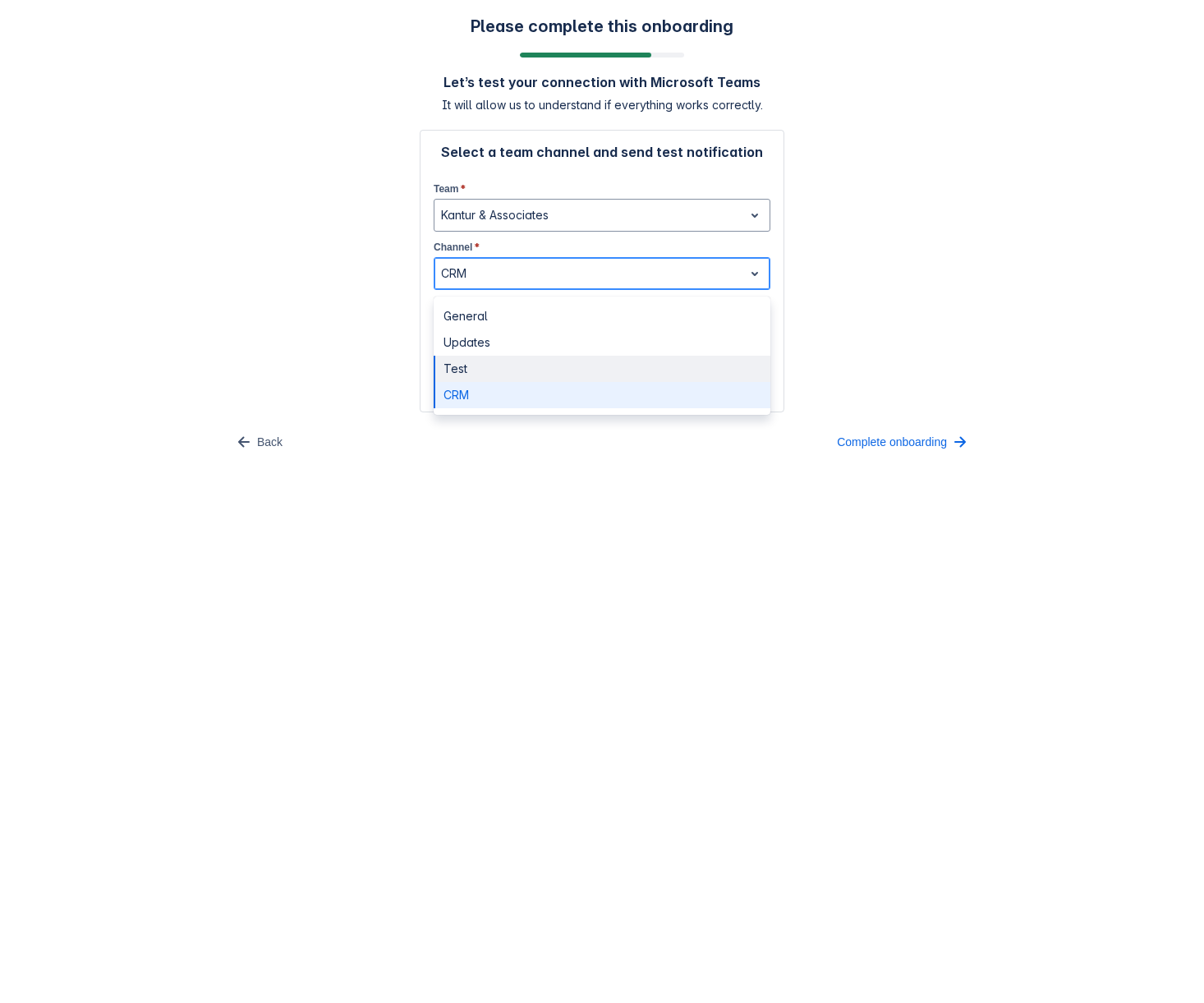
click at [452, 372] on div "Test" at bounding box center [602, 369] width 337 height 26
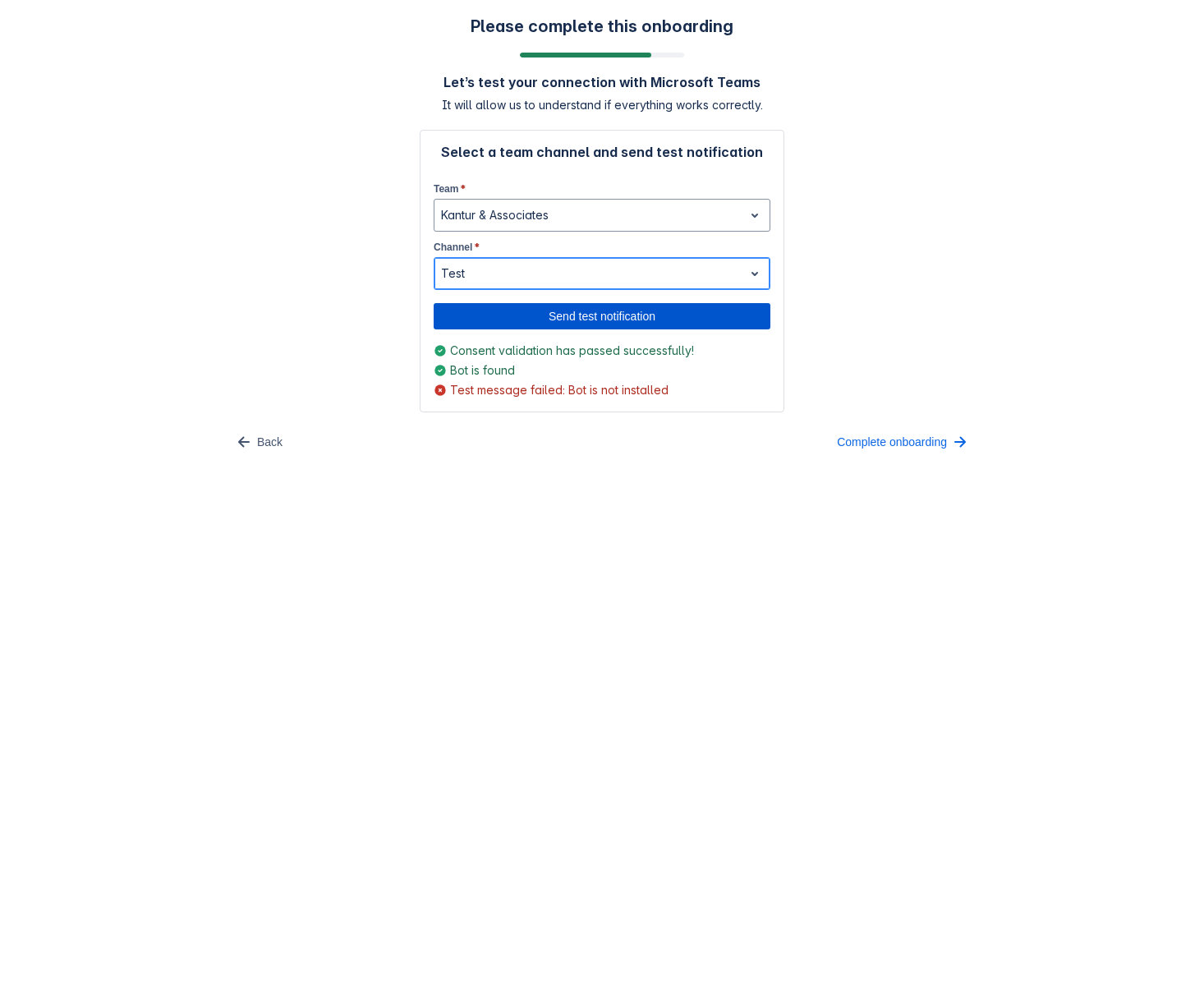
click at [581, 318] on span "Send test notification" at bounding box center [602, 316] width 317 height 26
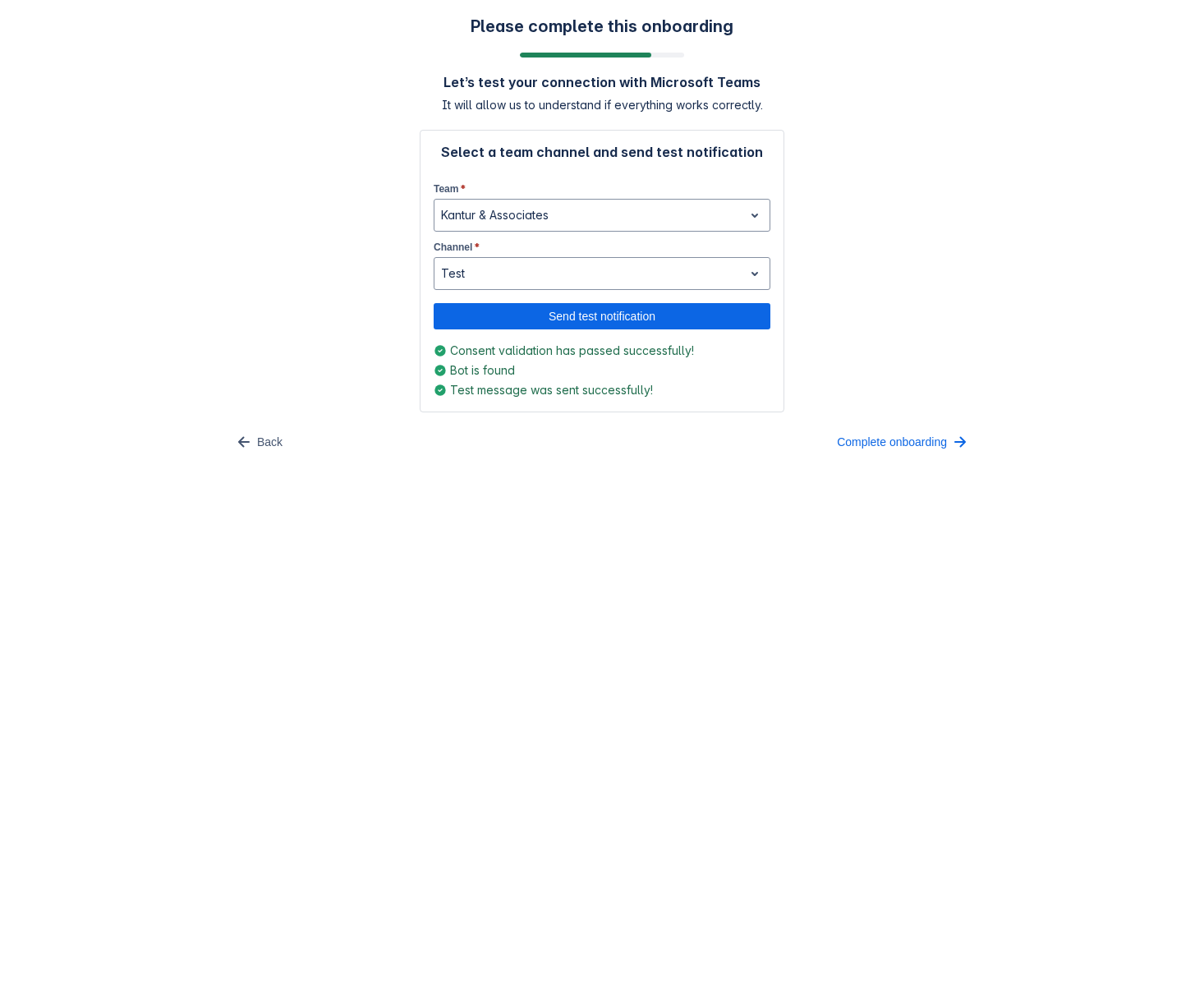
click at [668, 508] on body "Please complete this onboarding Let’s test your connection with Microsoft Teams…" at bounding box center [602, 501] width 1204 height 1003
click at [853, 447] on span "Complete onboarding" at bounding box center [891, 441] width 110 height 26
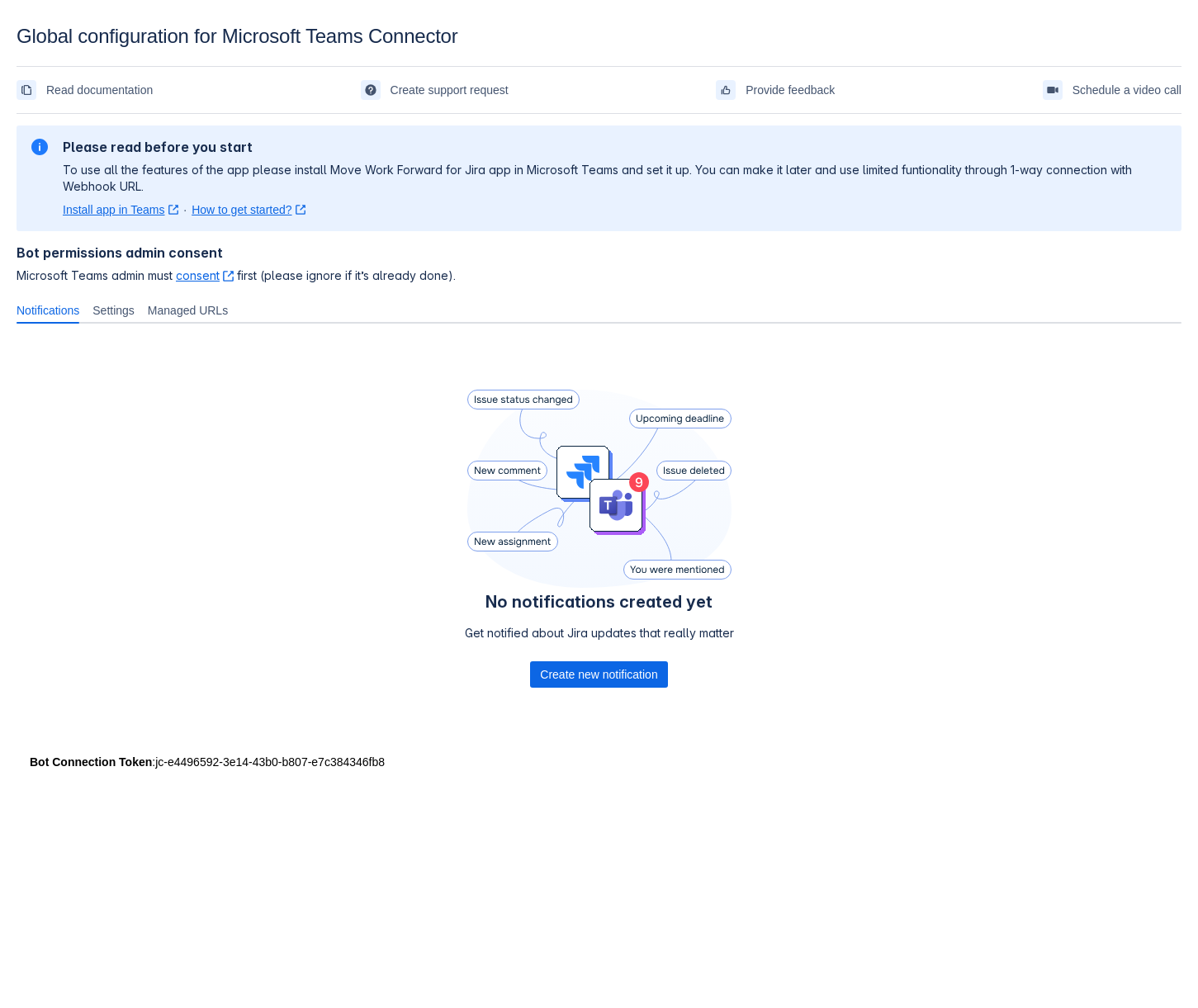
click at [261, 468] on div "No notifications created yet Get notified about Jira updates that really matter…" at bounding box center [599, 542] width 1165 height 410
